Goal: Transaction & Acquisition: Purchase product/service

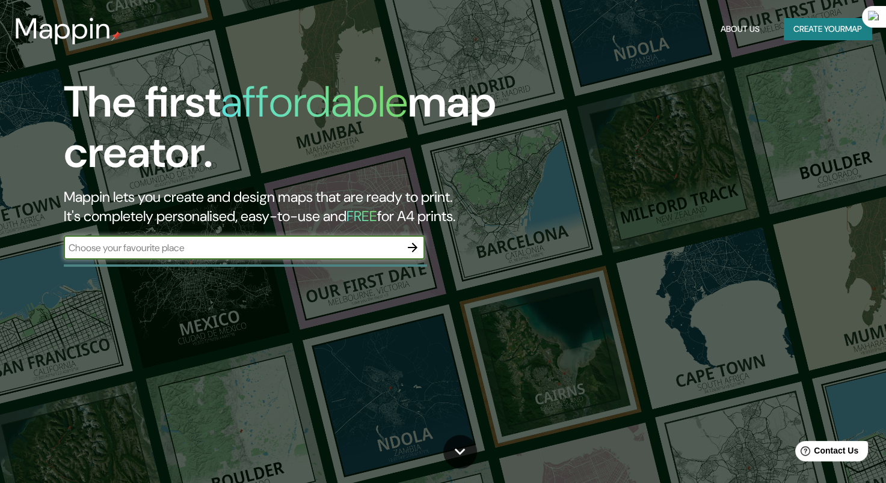
click at [336, 245] on input "text" at bounding box center [232, 248] width 337 height 14
type input "[GEOGRAPHIC_DATA]"
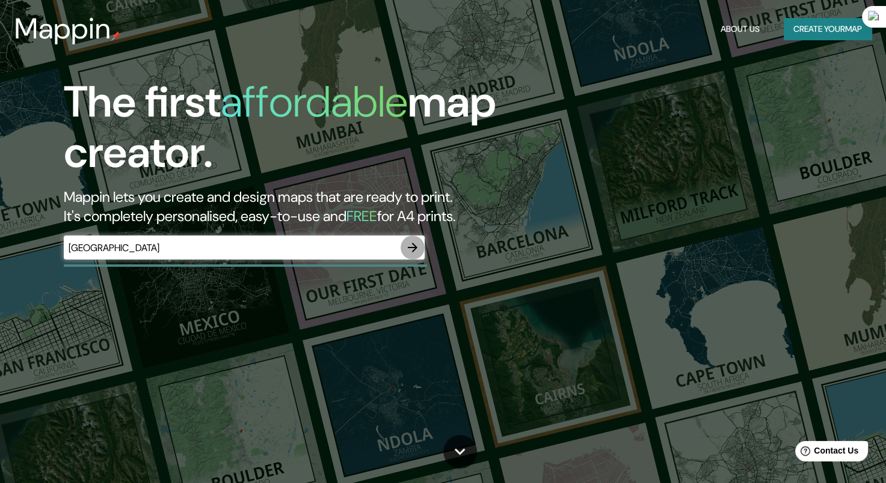
click at [408, 241] on icon "button" at bounding box center [412, 248] width 14 height 14
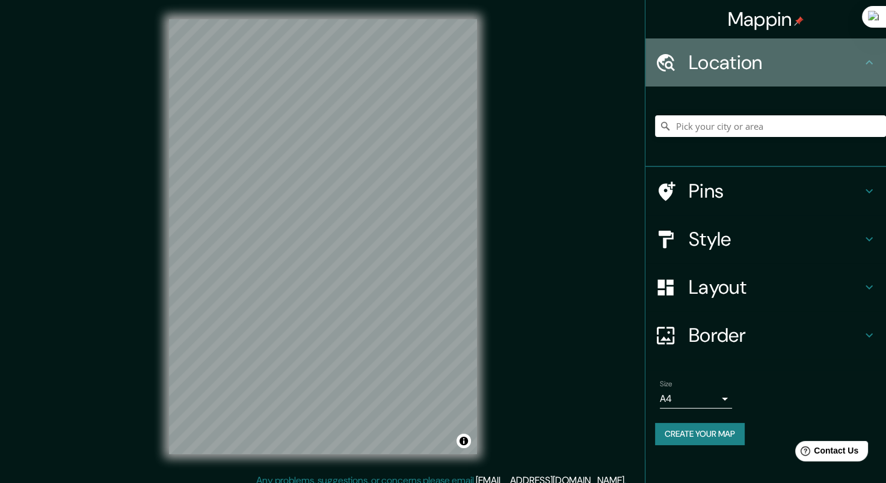
click at [783, 64] on h4 "Location" at bounding box center [774, 63] width 173 height 24
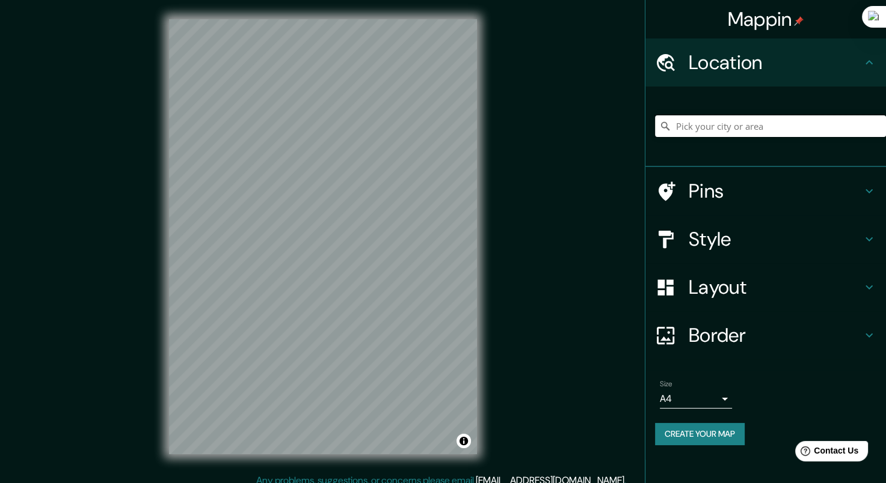
click at [738, 126] on input "Pick your city or area" at bounding box center [770, 126] width 231 height 22
paste input "Mappin"
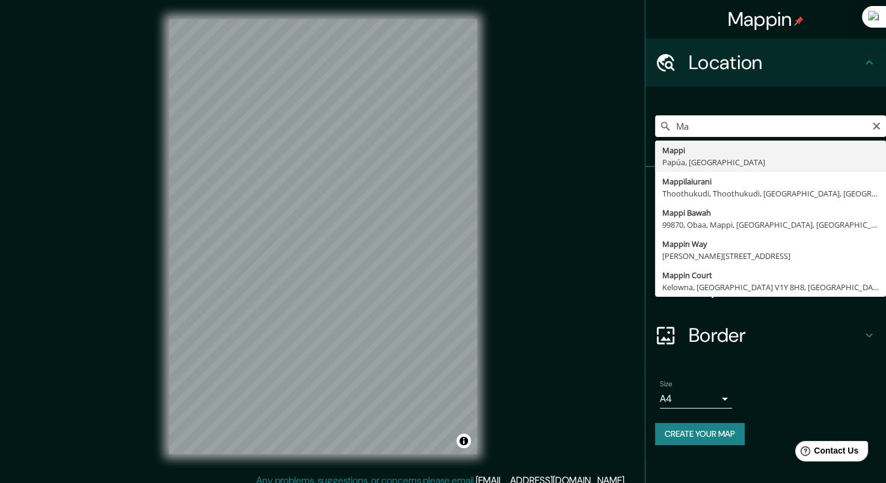
type input "M"
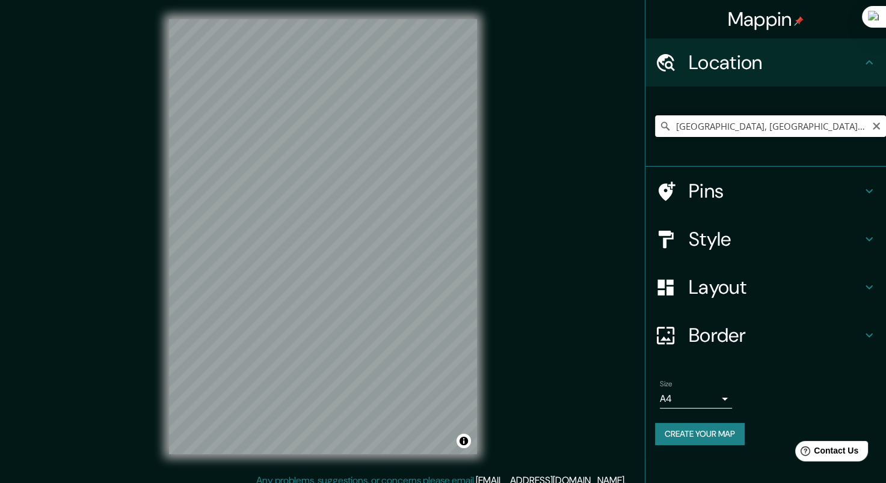
click at [695, 127] on input "[GEOGRAPHIC_DATA], [GEOGRAPHIC_DATA], [GEOGRAPHIC_DATA]" at bounding box center [770, 126] width 231 height 22
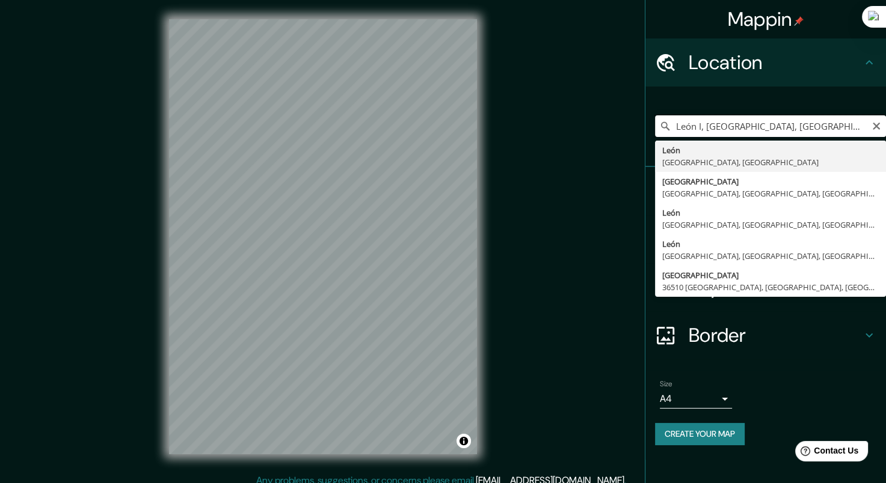
click at [705, 126] on input "León I, [GEOGRAPHIC_DATA], [GEOGRAPHIC_DATA]" at bounding box center [770, 126] width 231 height 22
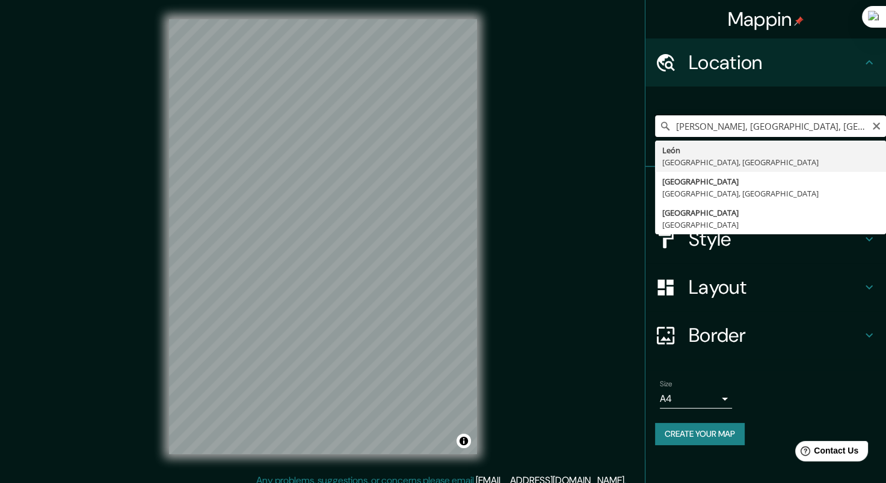
type input "[GEOGRAPHIC_DATA], [GEOGRAPHIC_DATA], [GEOGRAPHIC_DATA]"
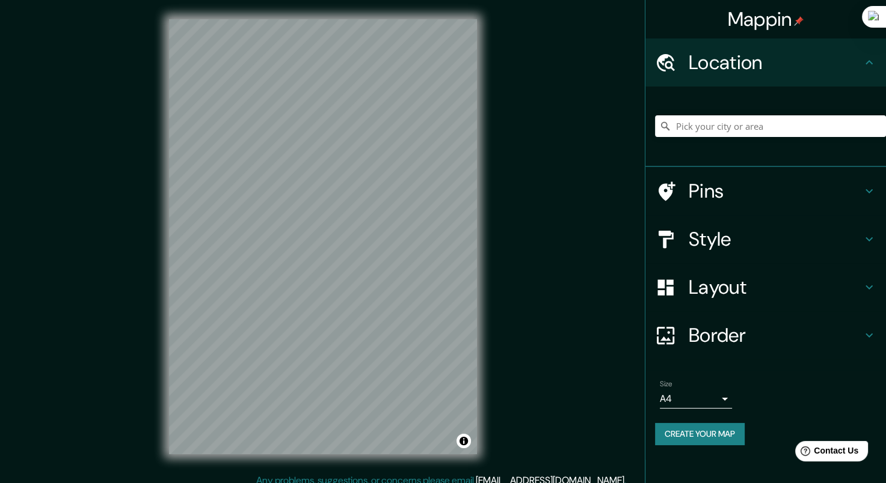
click at [771, 66] on h4 "Location" at bounding box center [774, 63] width 173 height 24
click at [707, 118] on input "Pick your city or area" at bounding box center [770, 126] width 231 height 22
